Goal: Information Seeking & Learning: Learn about a topic

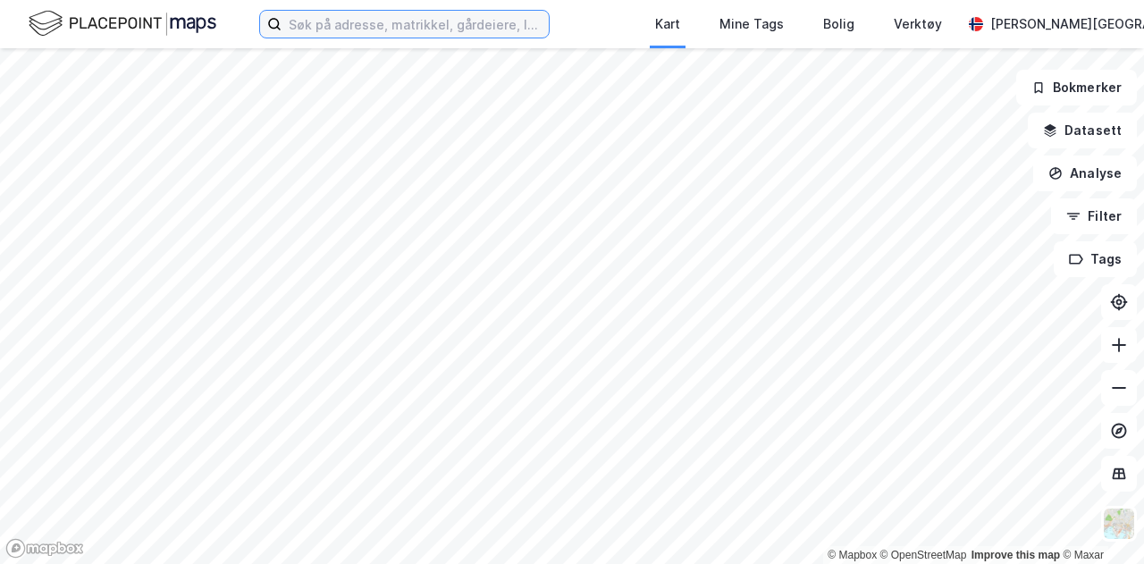
click at [471, 31] on input at bounding box center [414, 24] width 267 height 27
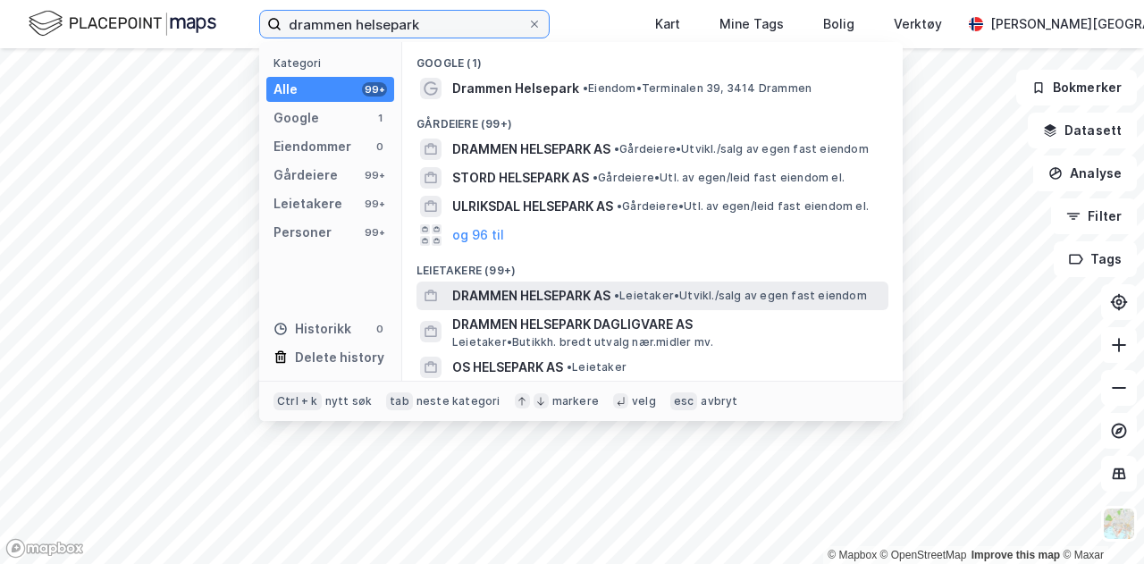
type input "drammen helsepark"
click at [558, 289] on span "DRAMMEN HELSEPARK AS" at bounding box center [531, 295] width 158 height 21
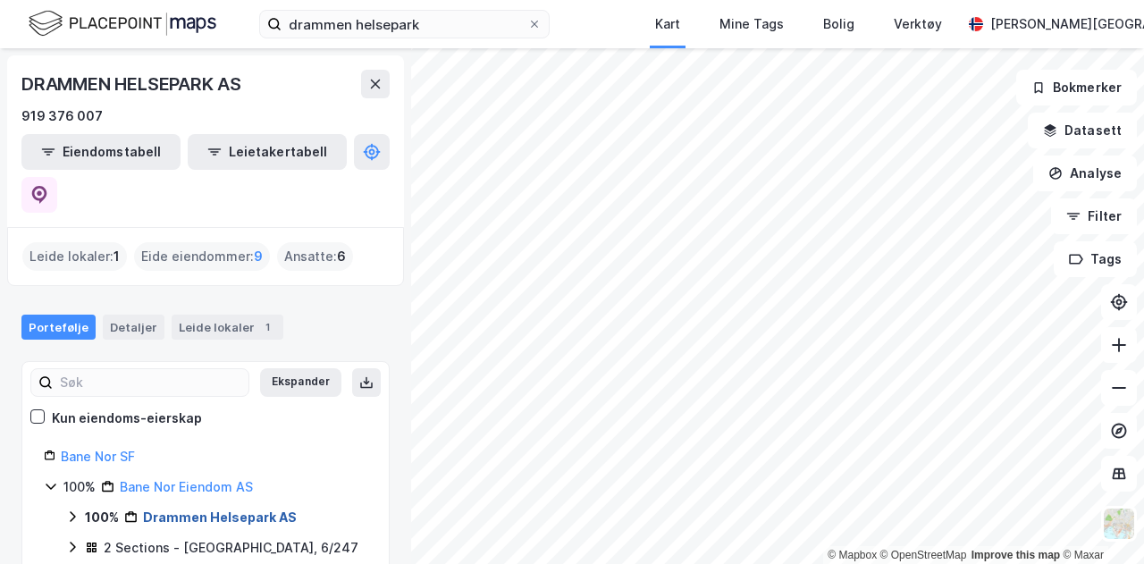
click at [177, 509] on link "Drammen Helsepark AS" at bounding box center [220, 516] width 154 height 15
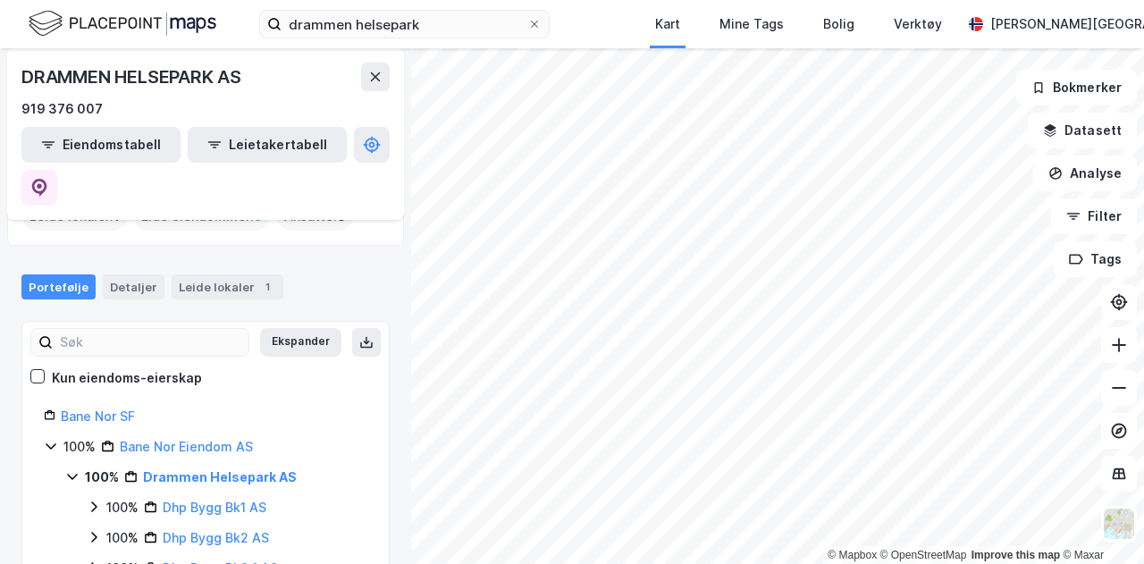
scroll to position [41, 0]
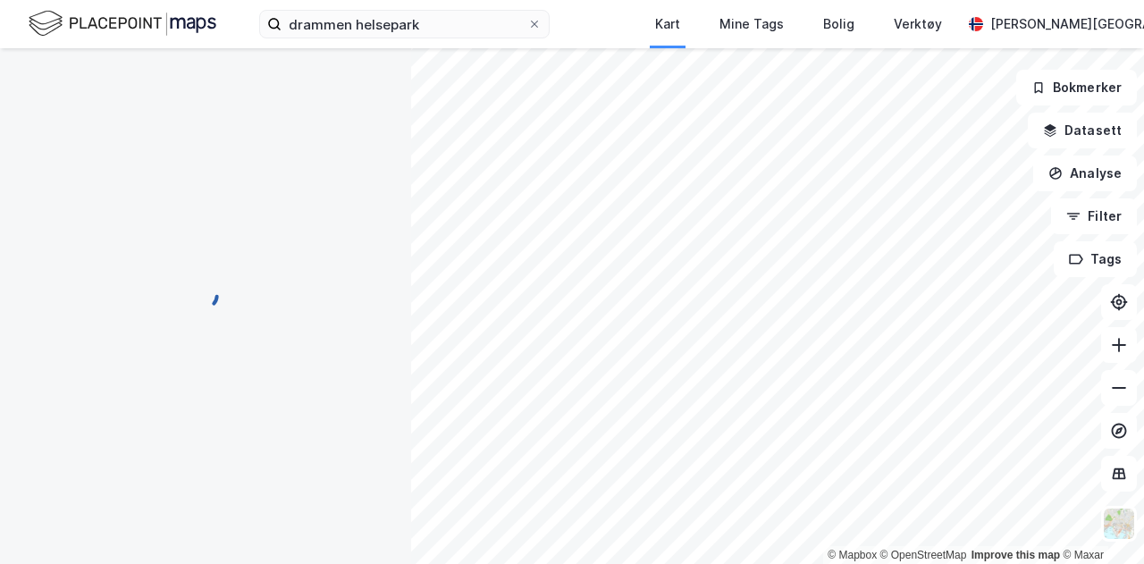
scroll to position [2, 0]
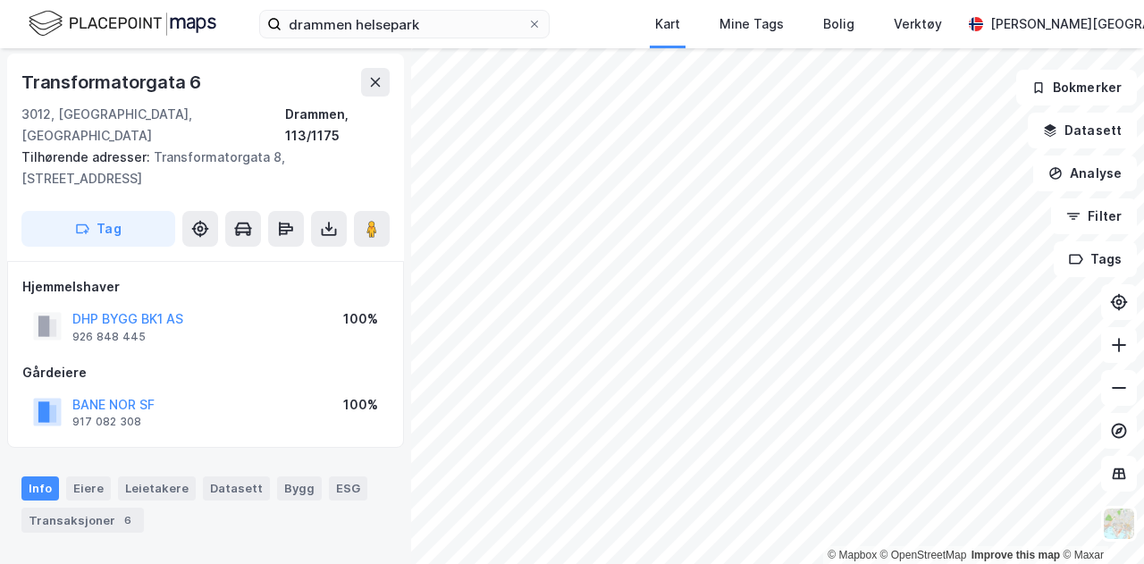
scroll to position [2, 0]
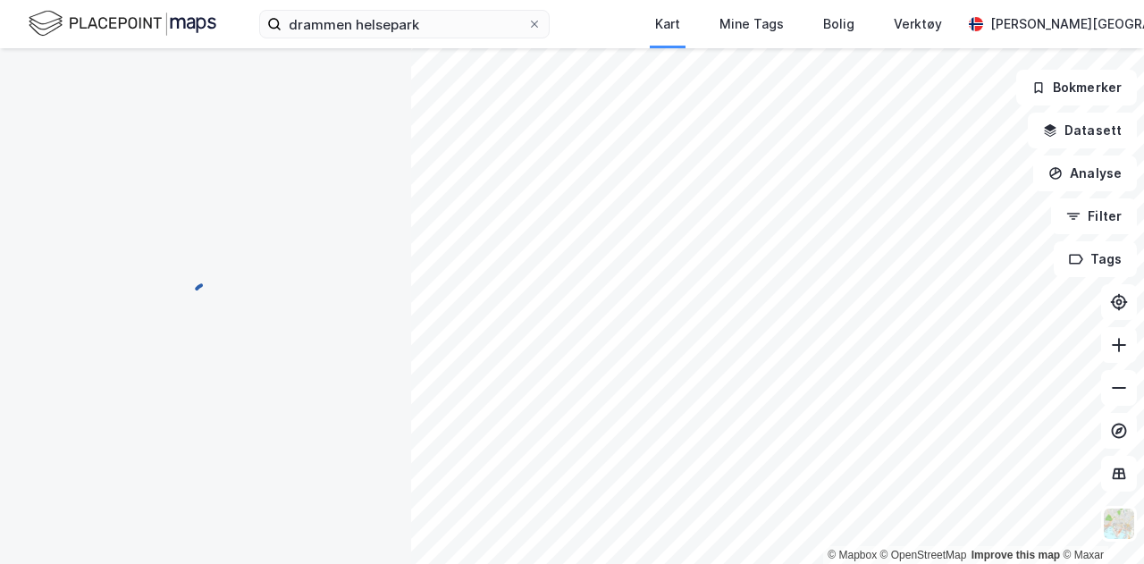
scroll to position [2, 0]
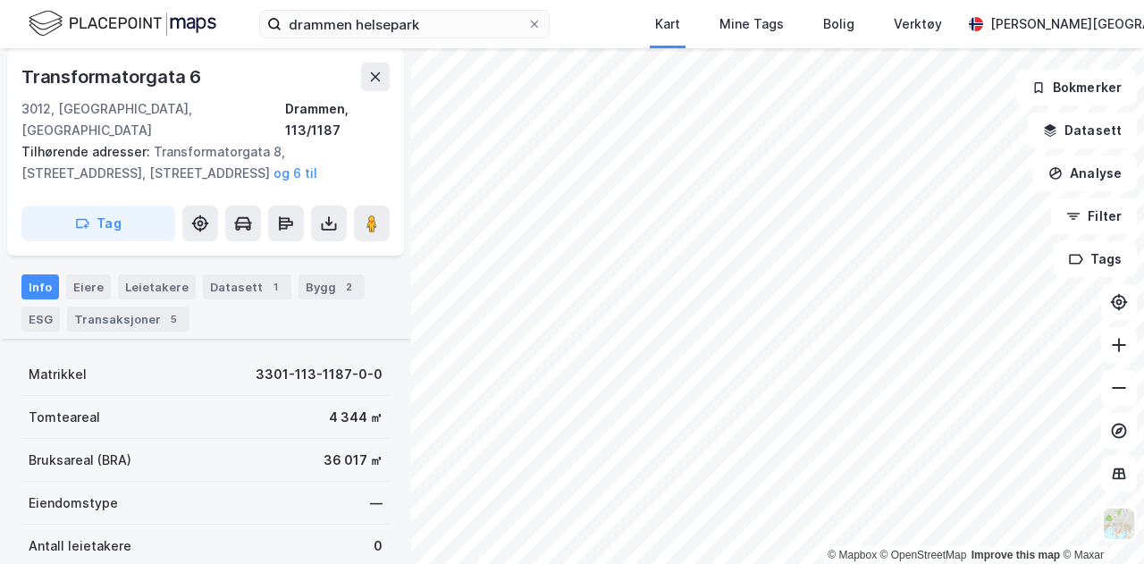
scroll to position [206, 0]
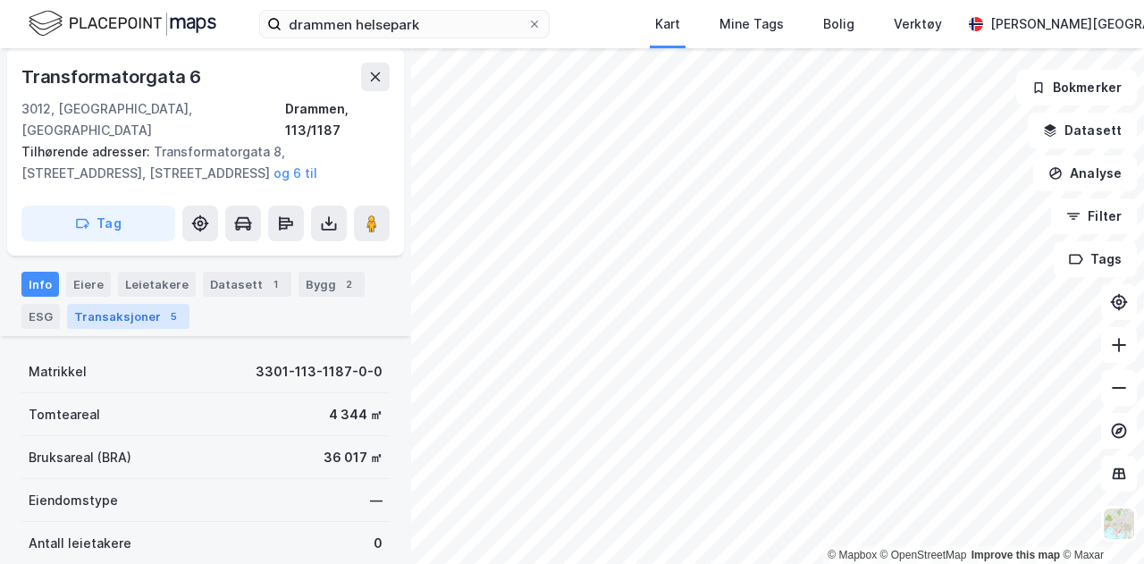
click at [108, 304] on div "Transaksjoner 5" at bounding box center [128, 316] width 122 height 25
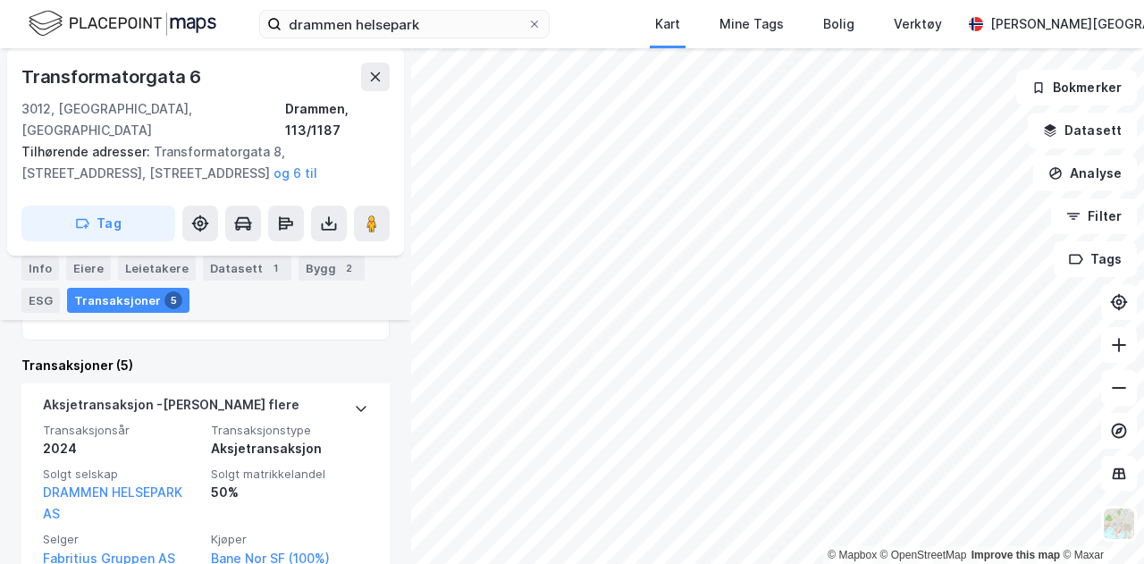
scroll to position [465, 0]
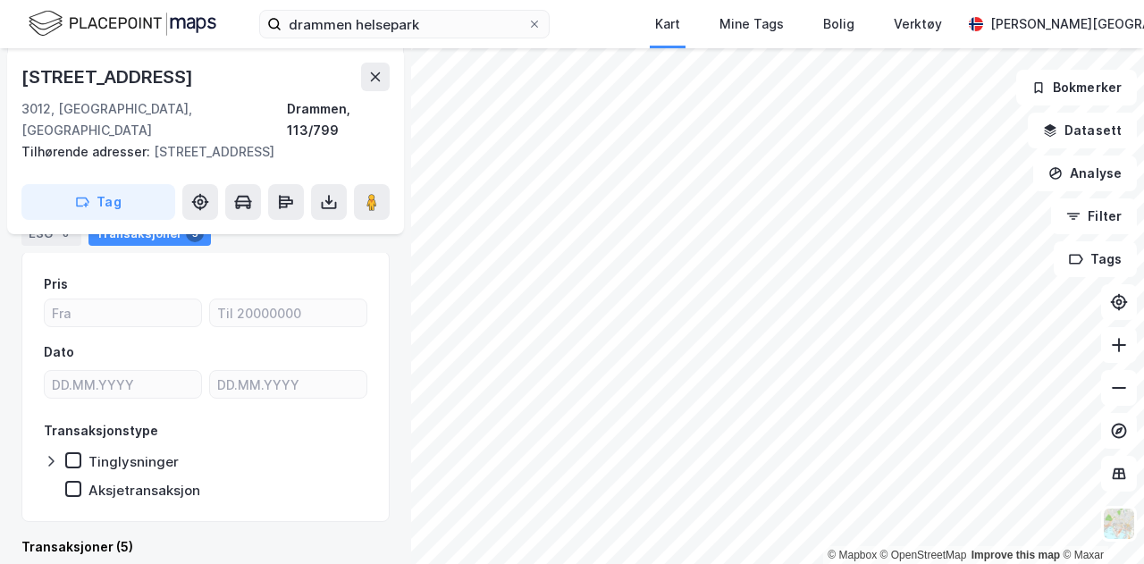
scroll to position [370, 0]
